Goal: Find specific page/section: Find specific page/section

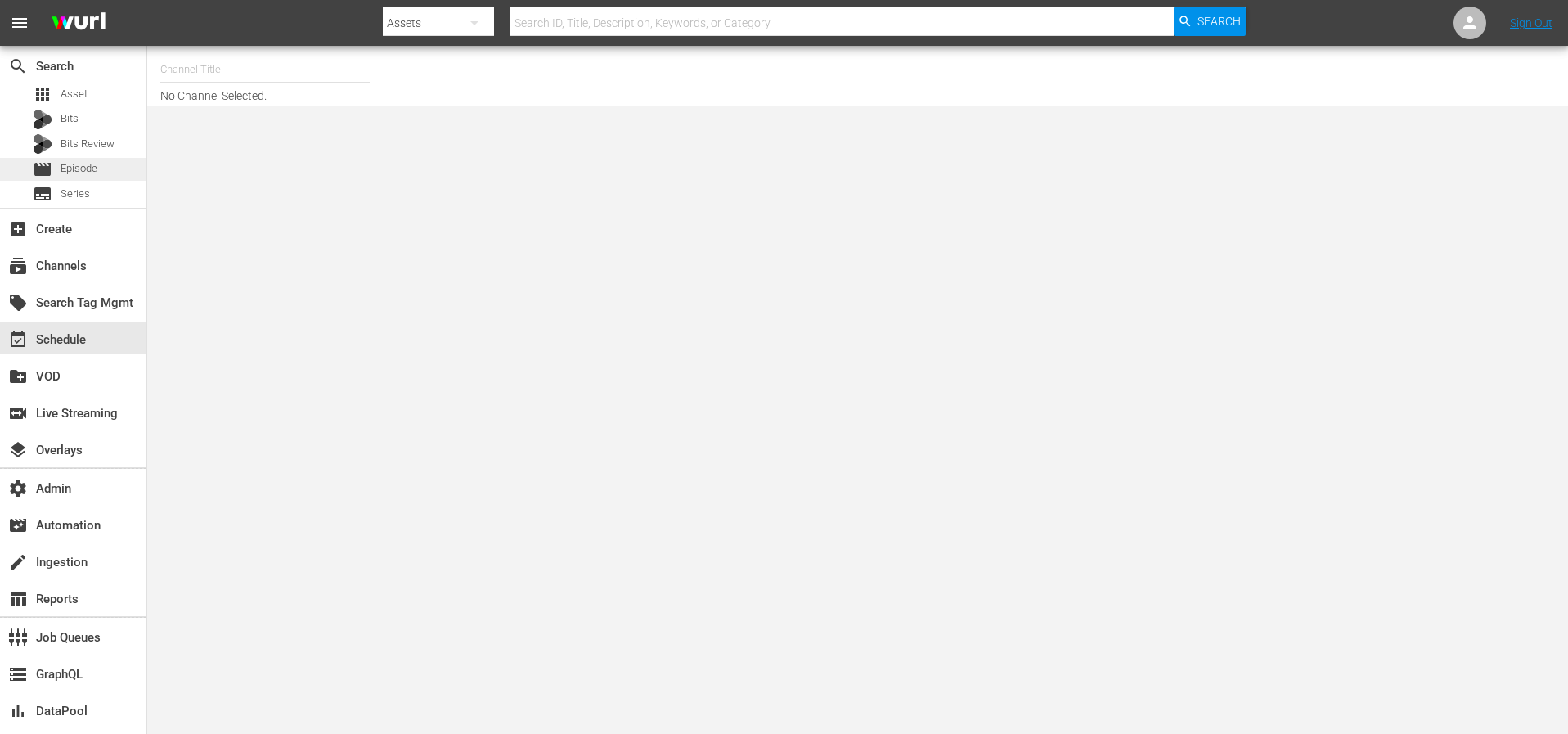
click at [72, 167] on span "Episode" at bounding box center [79, 168] width 37 height 16
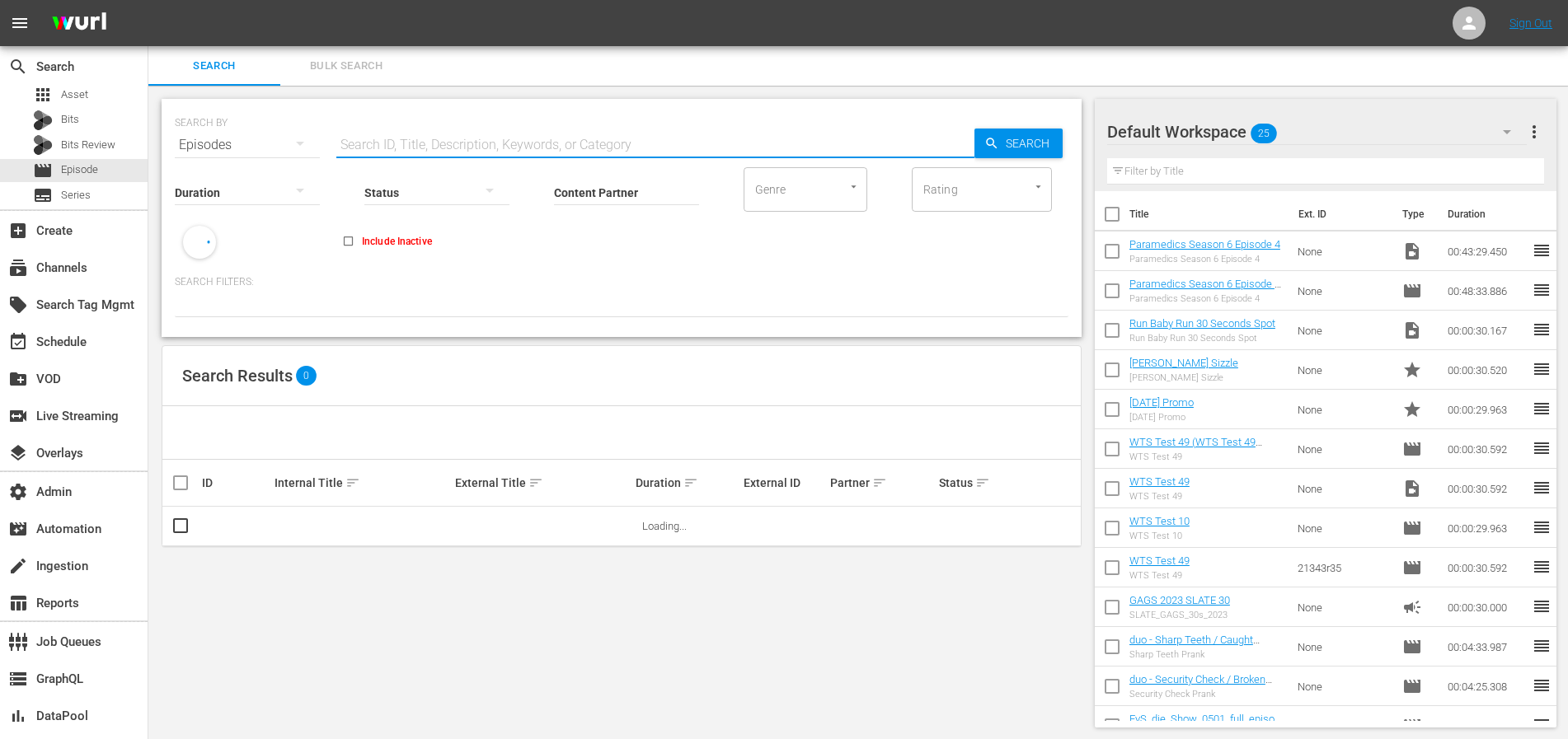
click at [406, 138] on input "text" at bounding box center [655, 145] width 639 height 39
paste input "56781166"
type input "56781166"
click at [1011, 146] on span "Search" at bounding box center [1031, 143] width 63 height 30
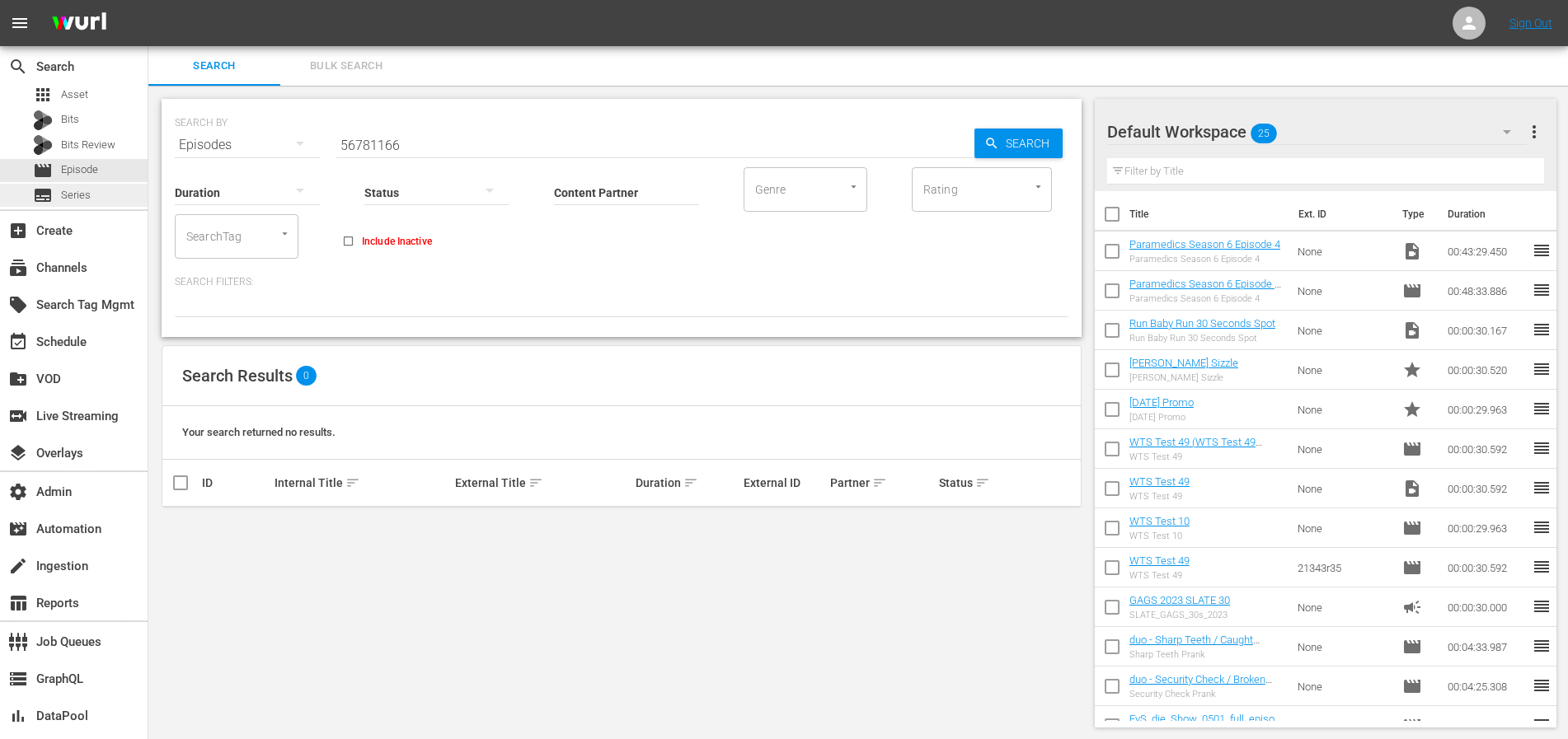
click at [73, 193] on span "Series" at bounding box center [76, 195] width 30 height 16
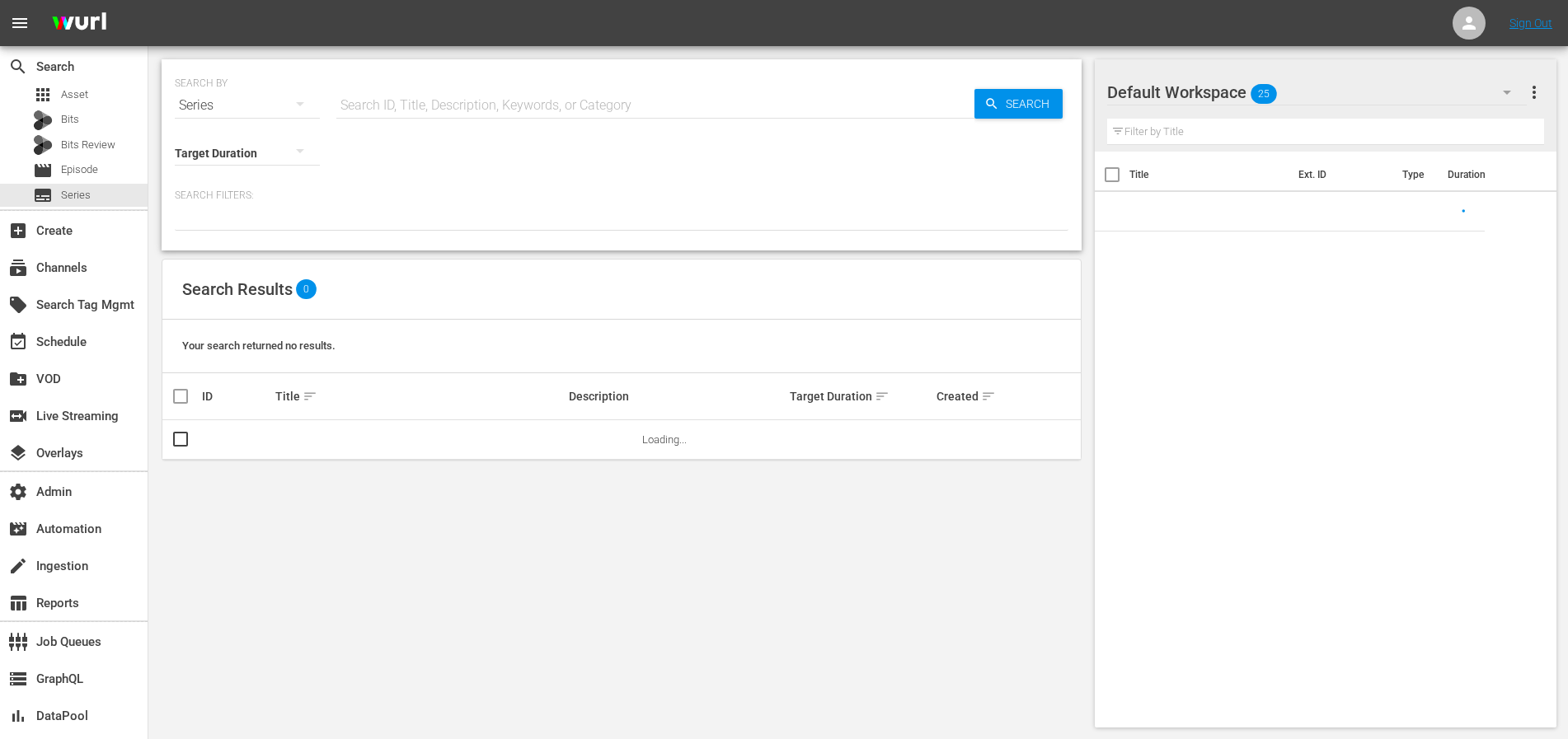
click at [471, 110] on input "text" at bounding box center [655, 105] width 639 height 39
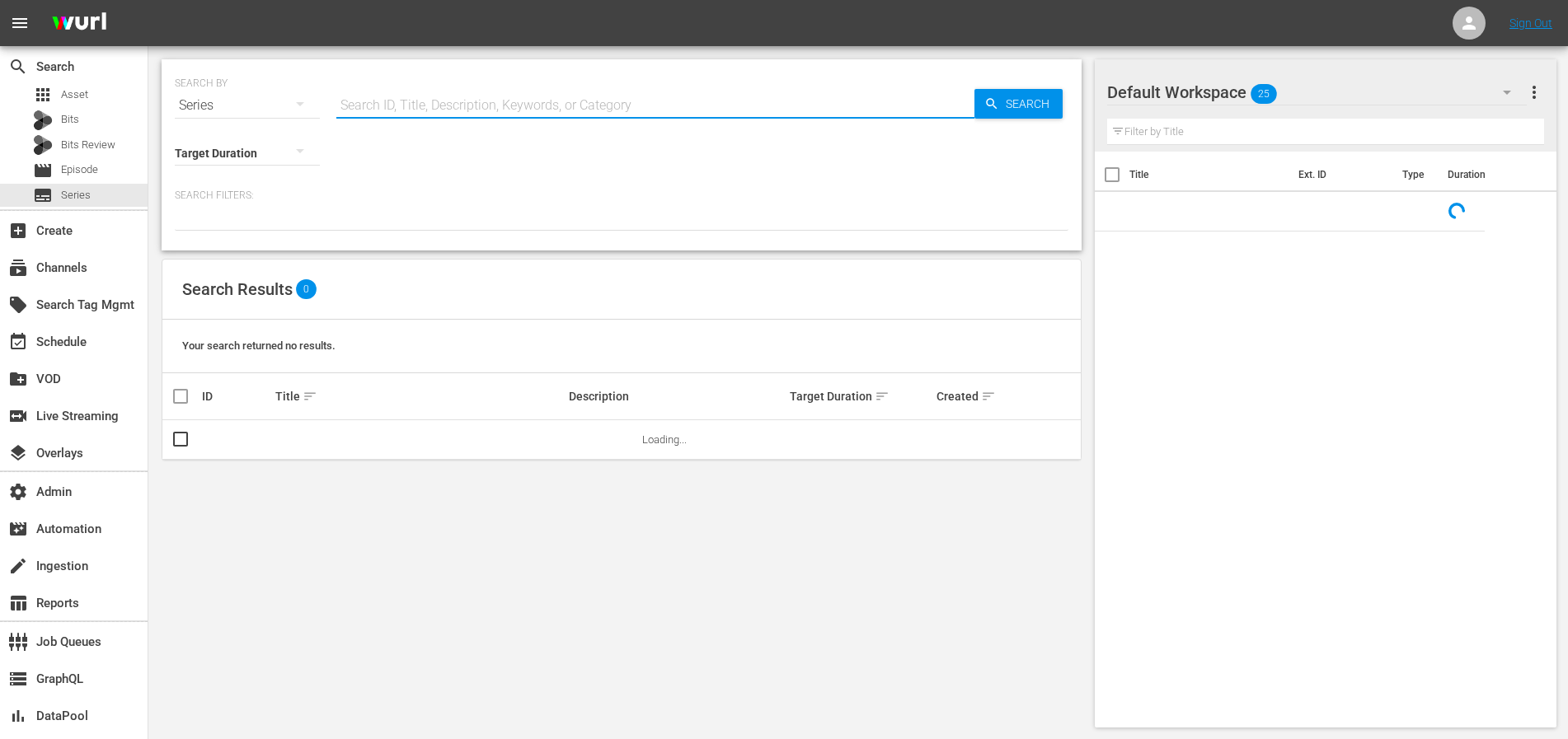
paste input "56781166"
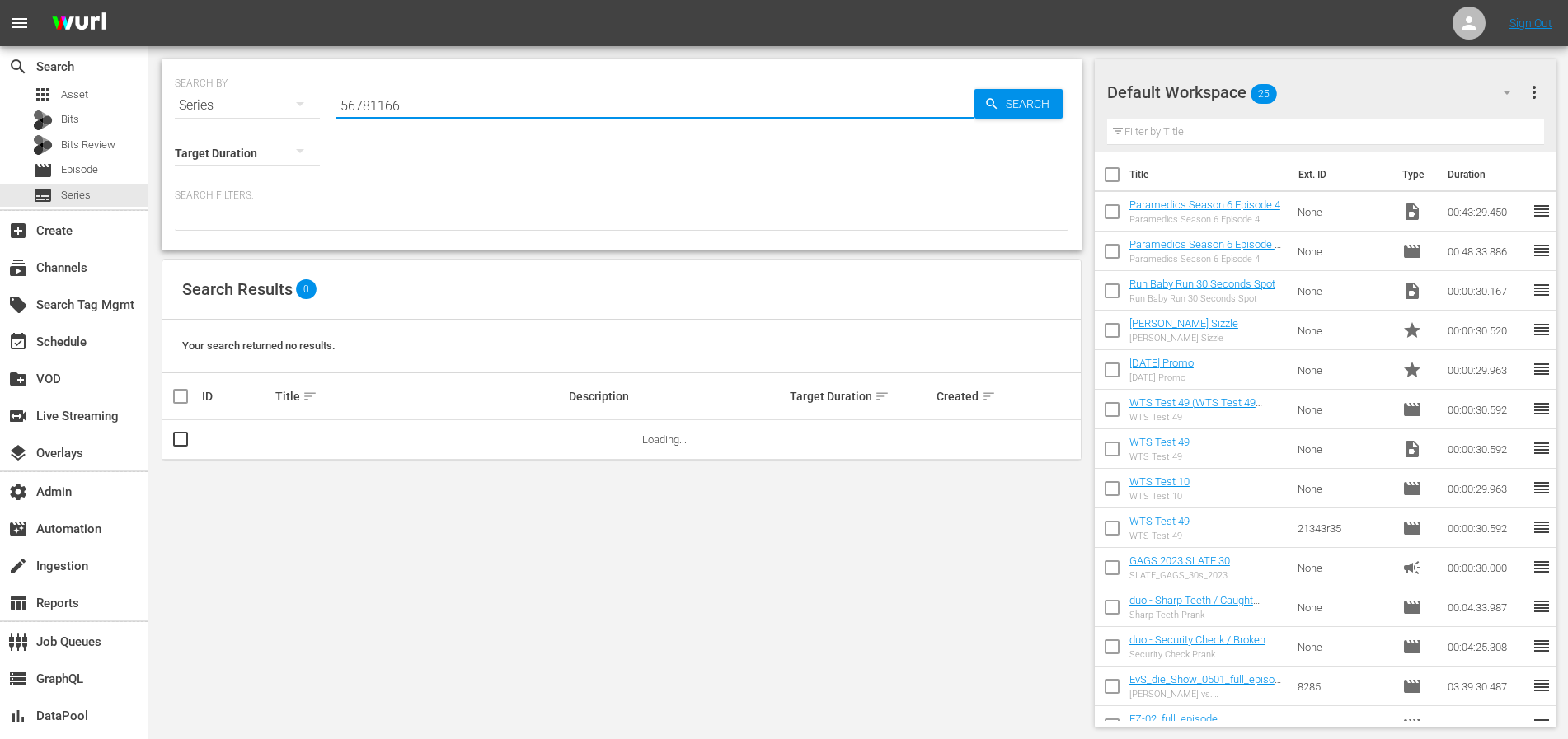
click at [943, 104] on input "56781166" at bounding box center [655, 105] width 639 height 39
type input "56781166"
click at [1005, 107] on span "Search" at bounding box center [1031, 104] width 63 height 30
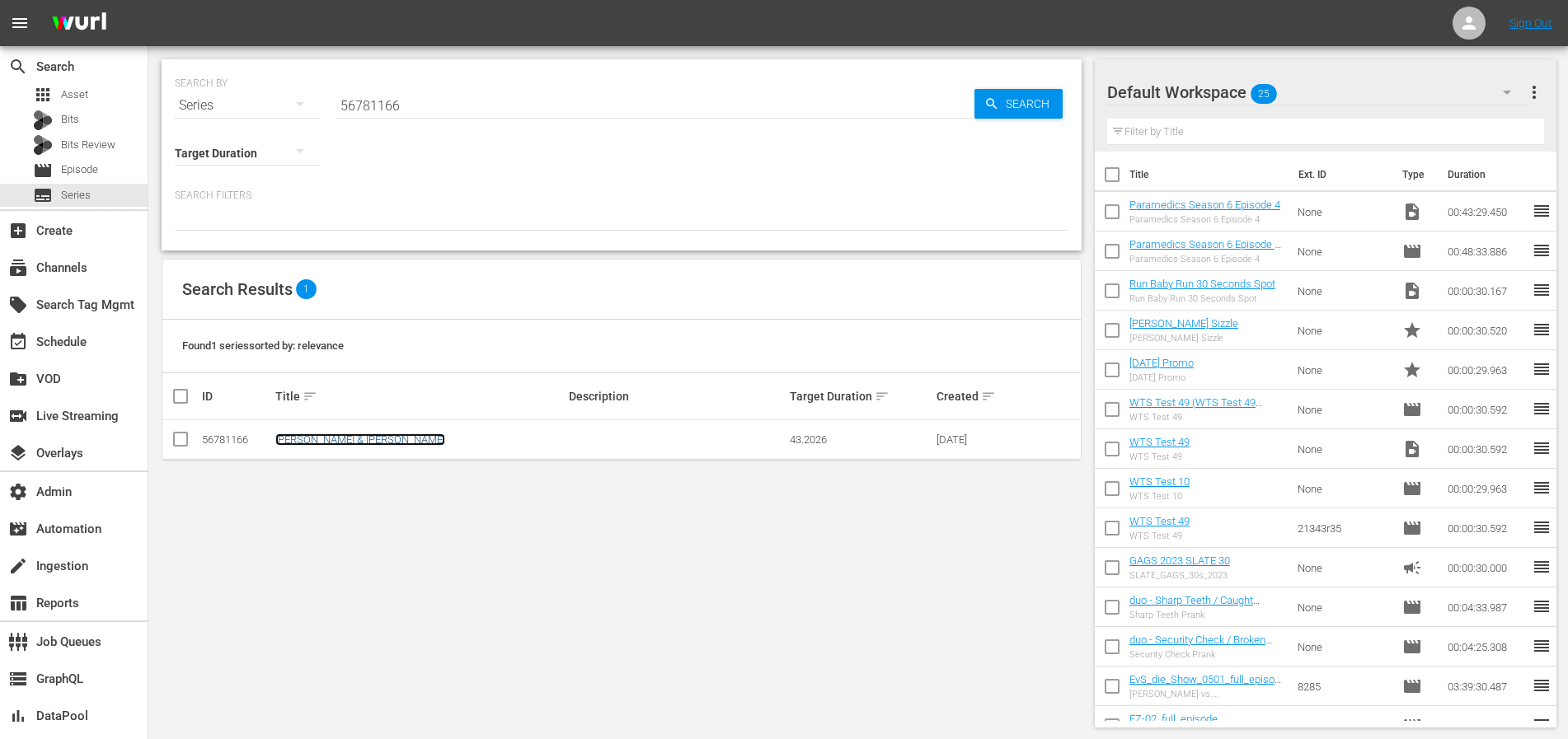
click at [312, 436] on link "Darby & Joan" at bounding box center [360, 440] width 170 height 12
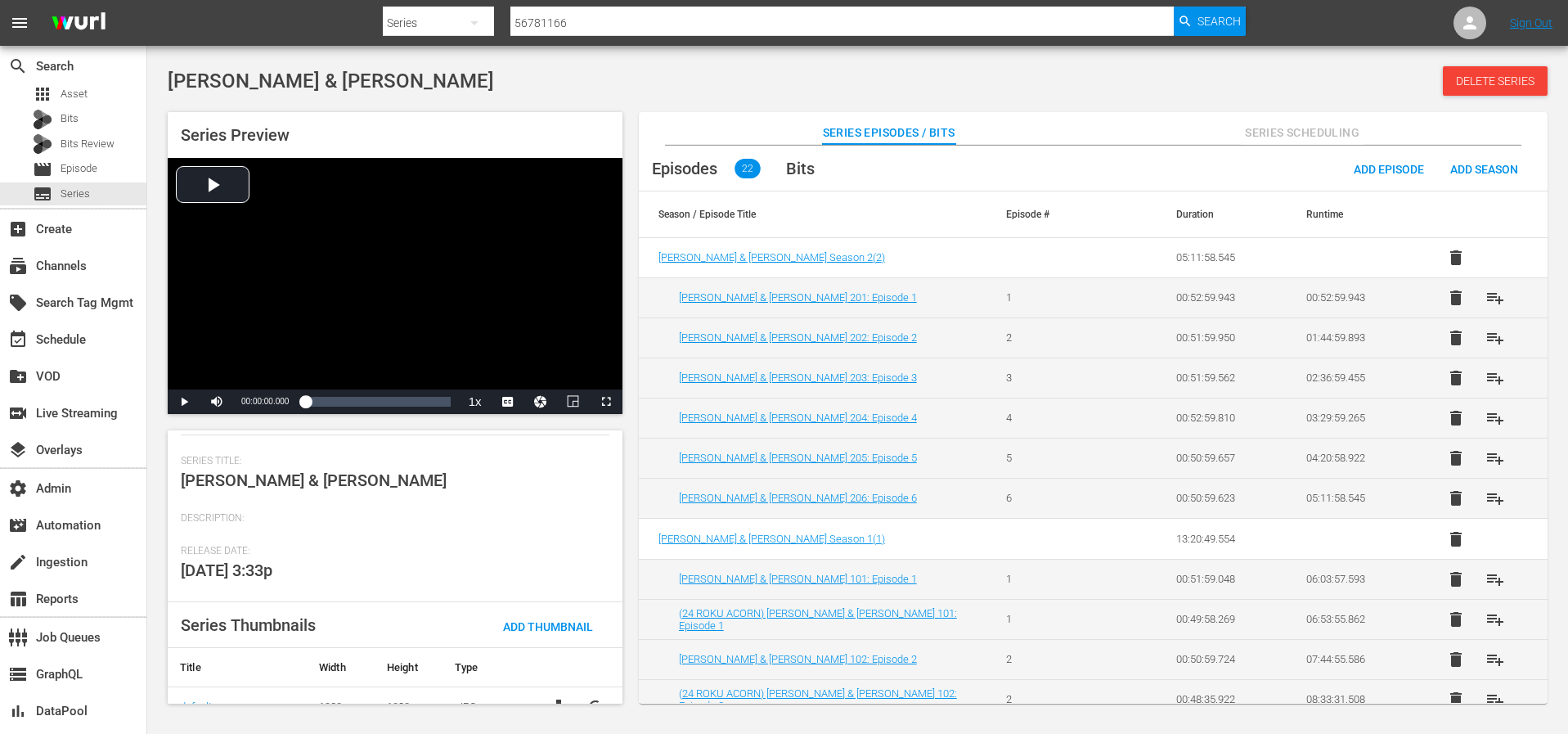
scroll to position [226, 0]
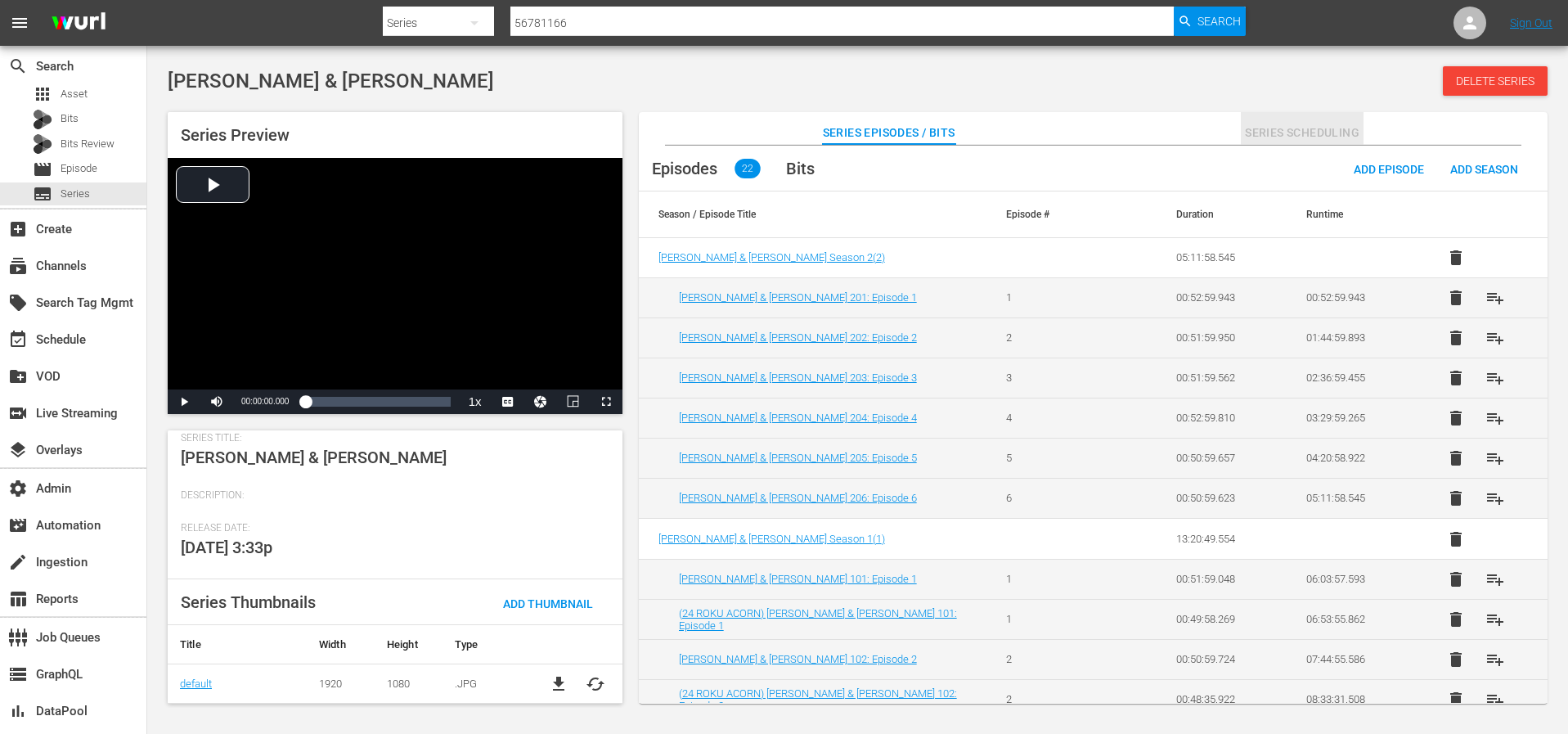
click at [1299, 135] on span "Series Scheduling" at bounding box center [1301, 133] width 123 height 20
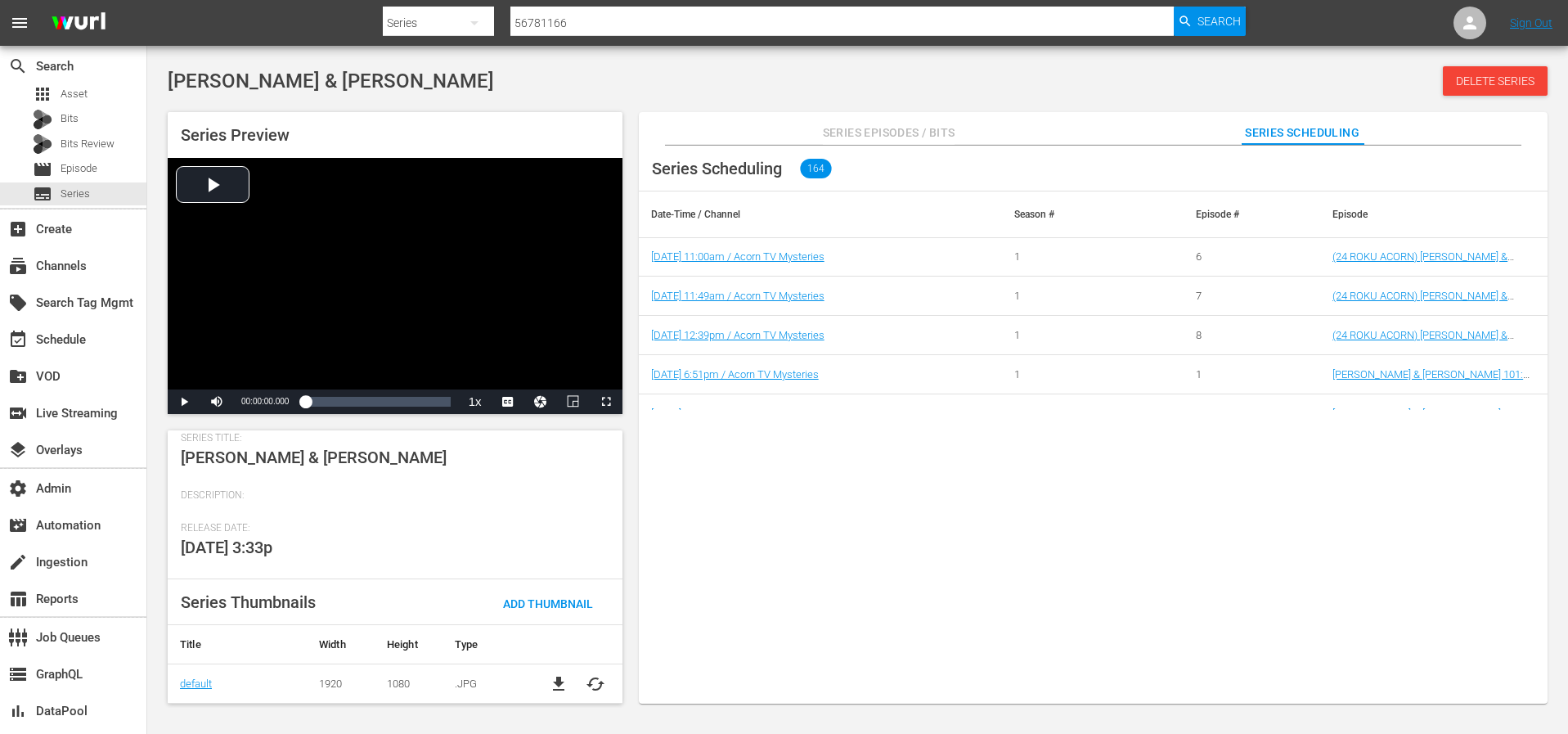
scroll to position [2971, 0]
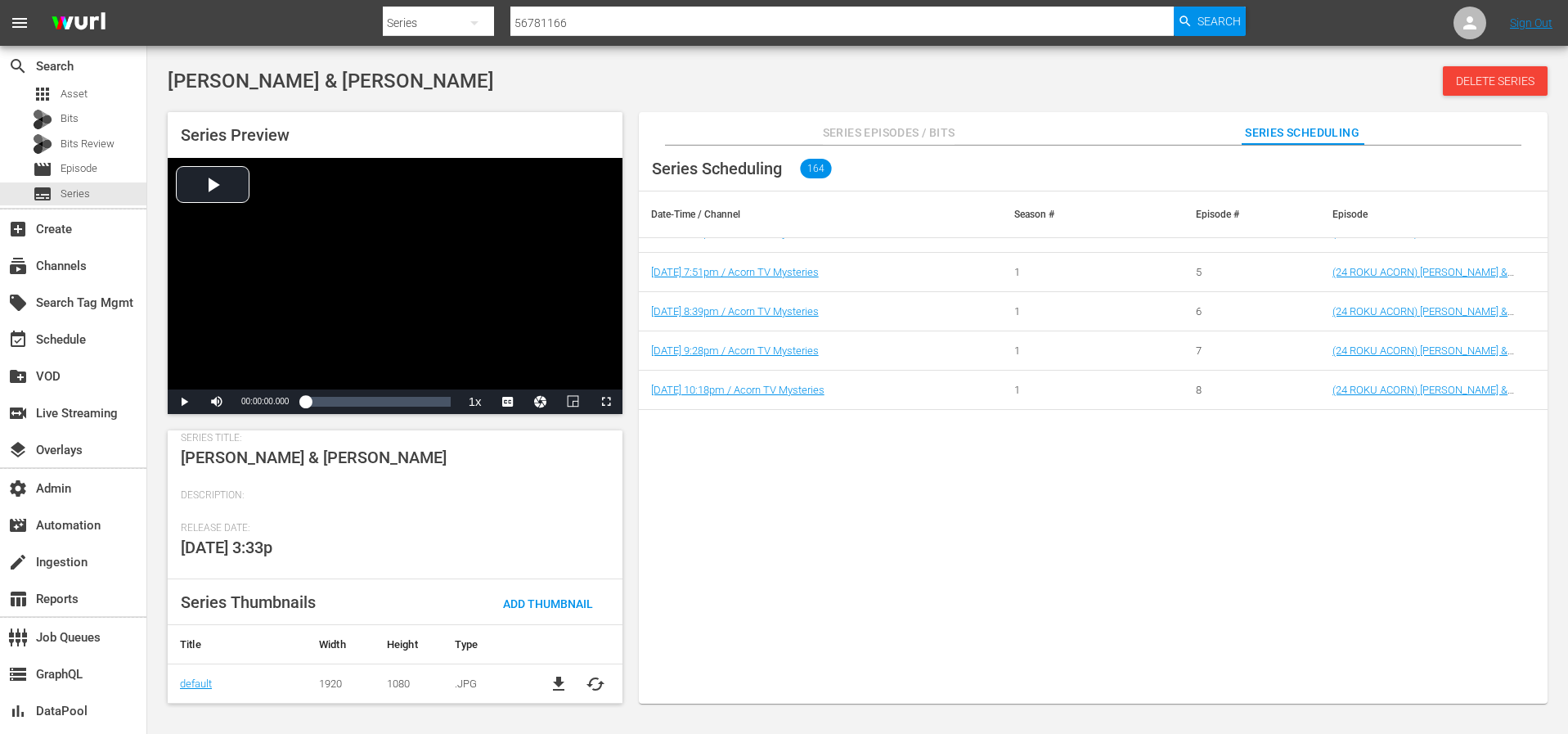
click at [736, 17] on input "56781166" at bounding box center [842, 22] width 663 height 39
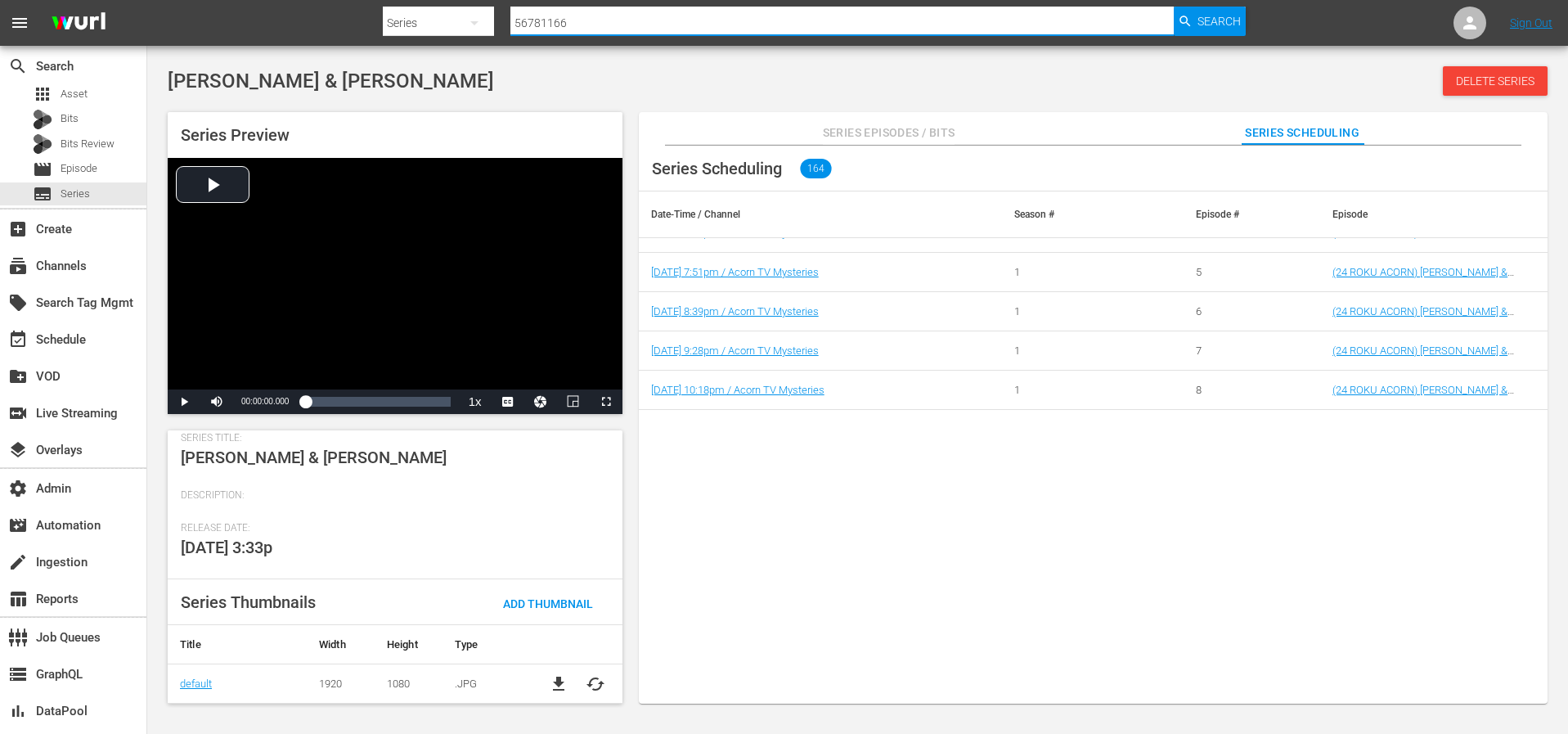
click at [736, 16] on input "56781166" at bounding box center [842, 22] width 663 height 39
paste input "97478"
click at [1161, 14] on input "56797478" at bounding box center [842, 22] width 663 height 39
type input "56797478"
click at [1198, 21] on span "Search" at bounding box center [1219, 21] width 44 height 30
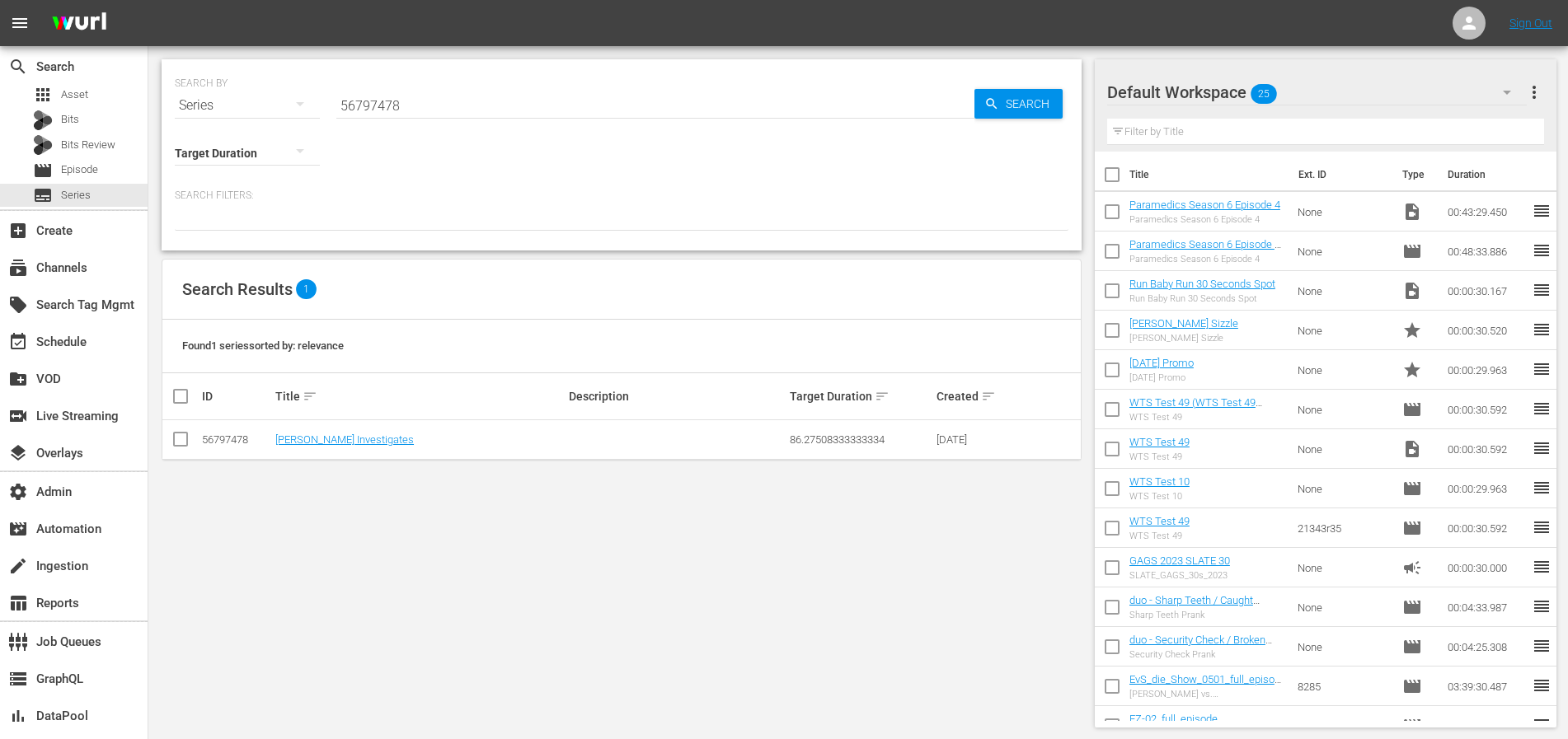
click at [365, 431] on td "Mrs. Sidhu Investigates" at bounding box center [420, 440] width 294 height 39
click at [363, 438] on link "Mrs. Sidhu Investigates" at bounding box center [345, 440] width 138 height 12
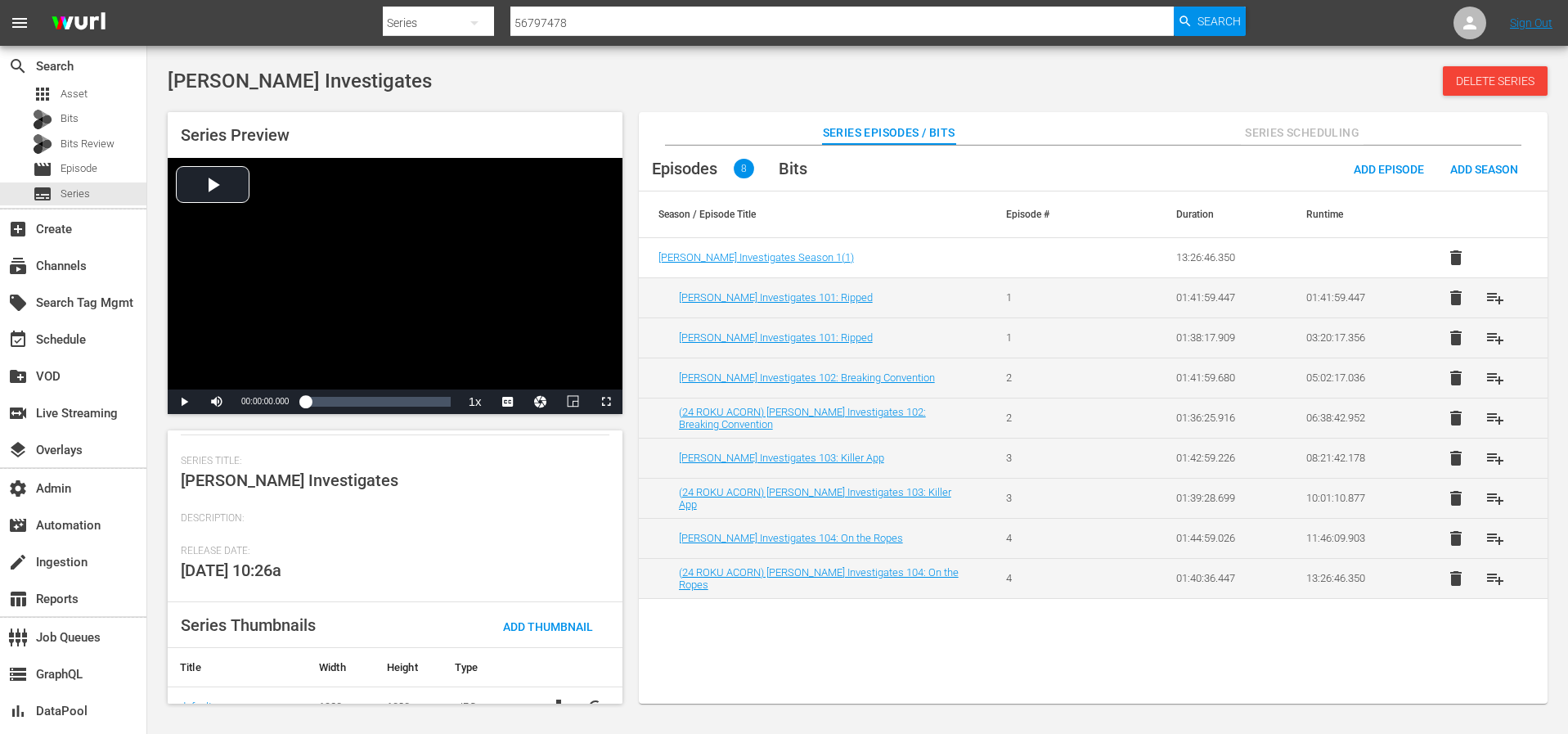
scroll to position [226, 0]
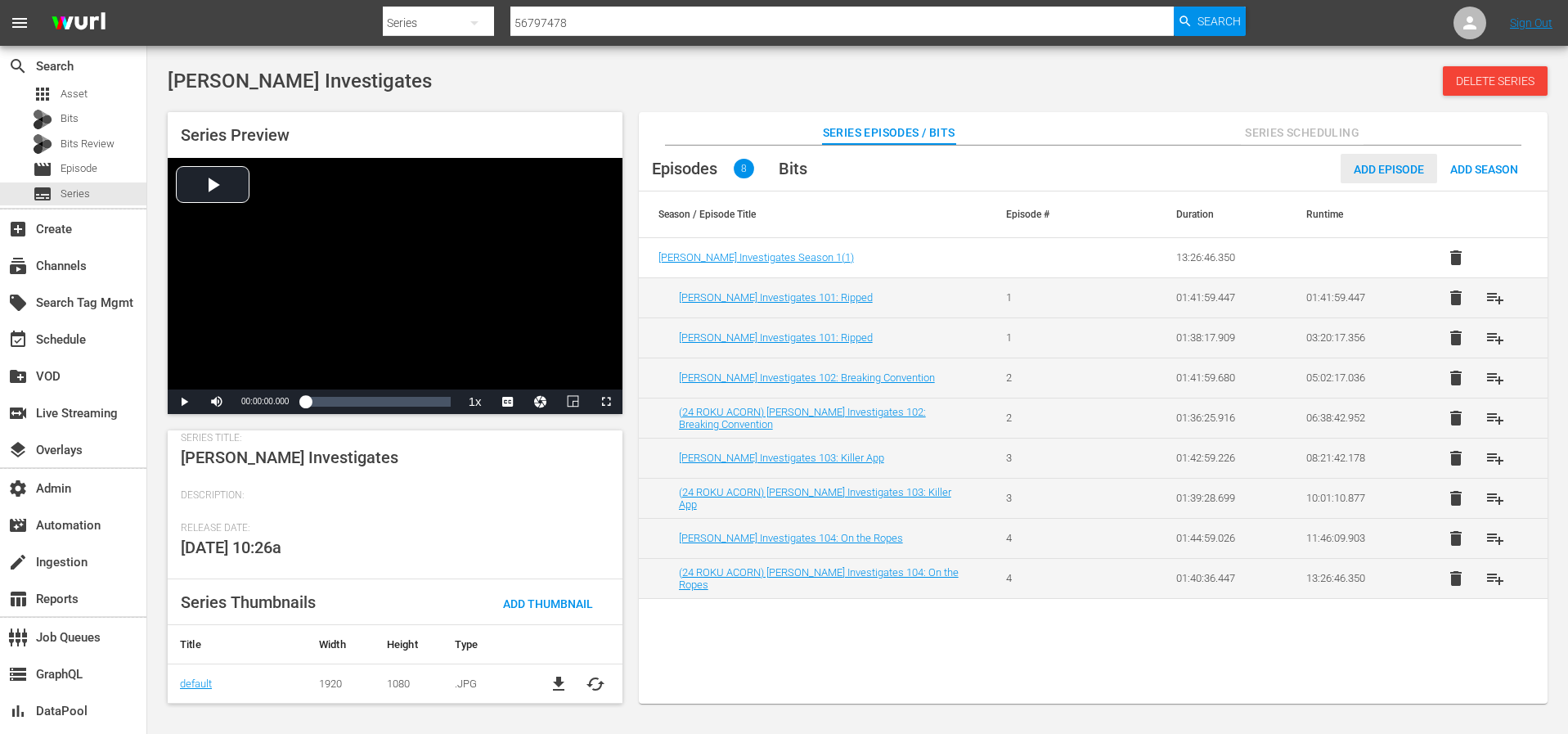
click at [1333, 129] on span "Series Scheduling" at bounding box center [1301, 133] width 123 height 20
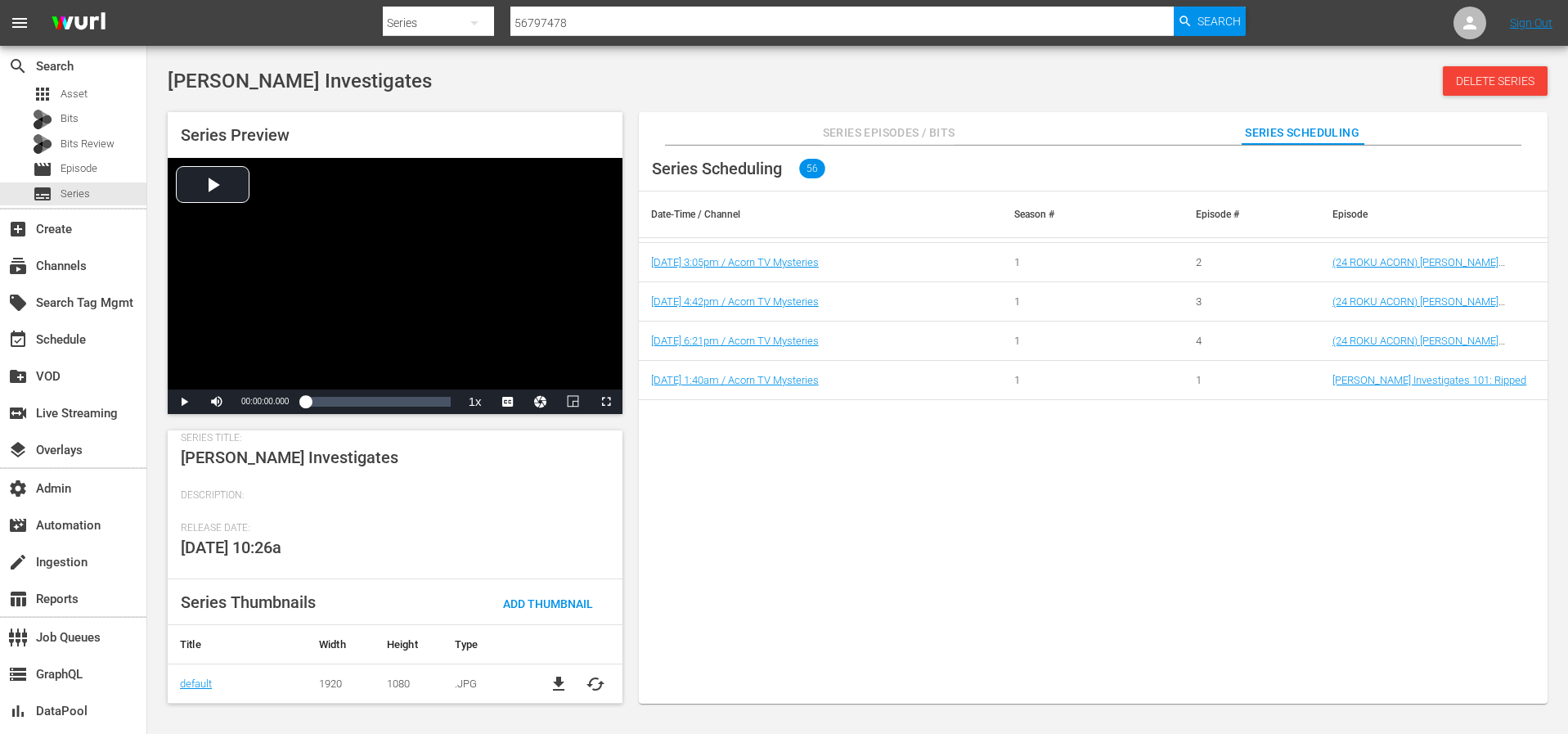
scroll to position [1399, 0]
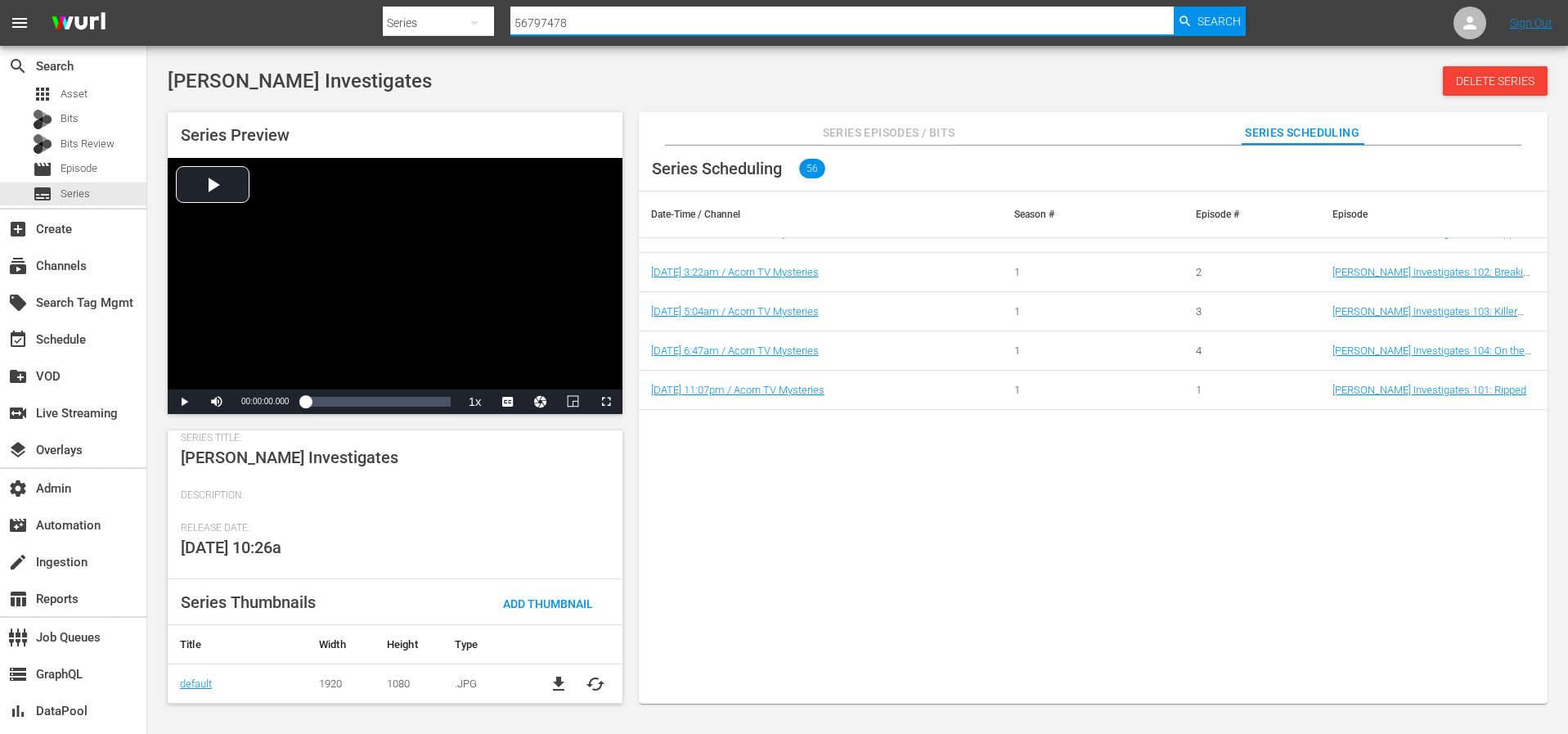
click at [604, 20] on input "56797478" at bounding box center [842, 22] width 663 height 39
click at [605, 20] on input "56797478" at bounding box center [842, 22] width 663 height 39
paste input "9"
type input "56797479"
click at [1192, 26] on icon "button" at bounding box center [1184, 21] width 14 height 14
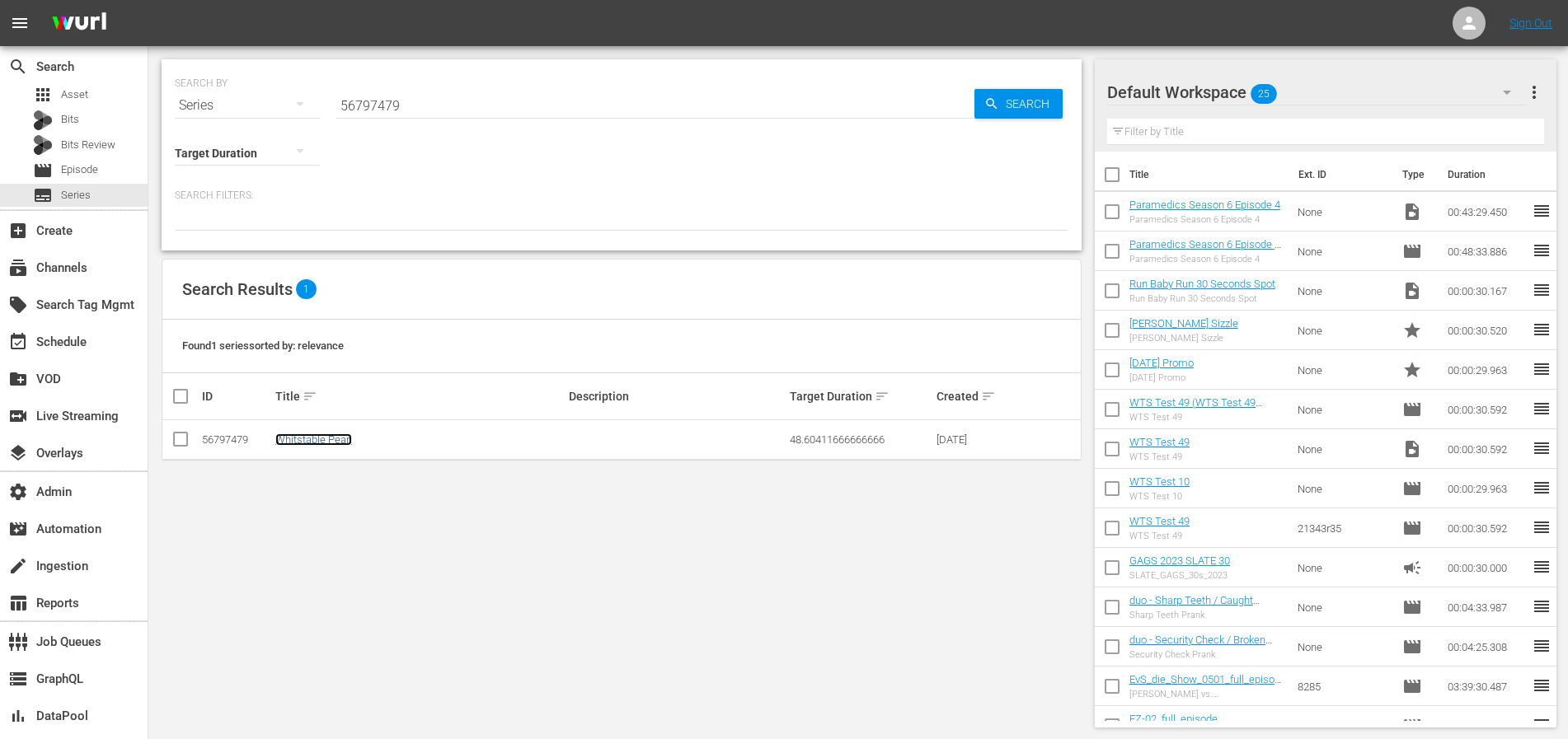
click at [311, 438] on link "Whitstable Pearl" at bounding box center [314, 440] width 77 height 12
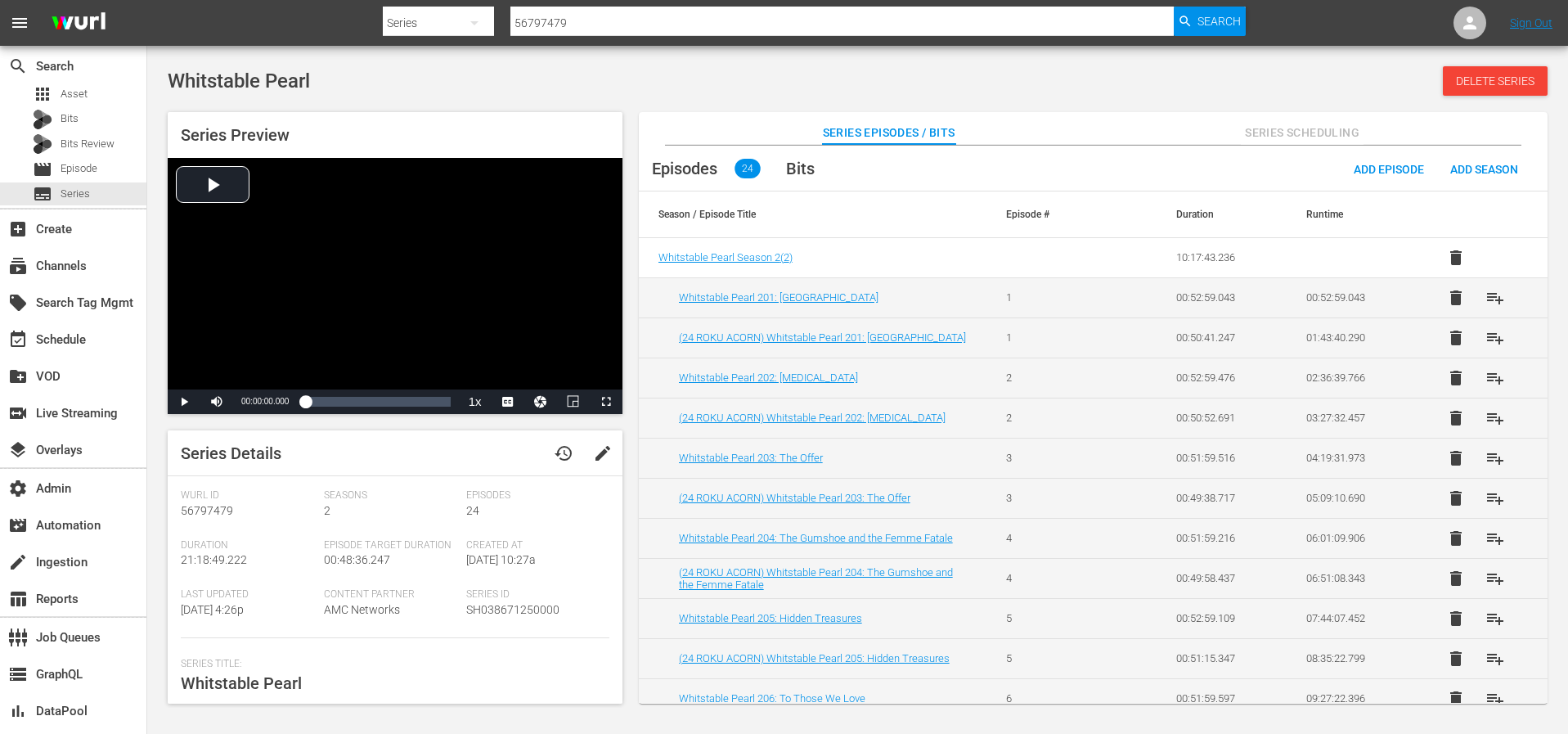
click at [1279, 136] on span "Series Scheduling" at bounding box center [1301, 133] width 123 height 20
